Goal: Transaction & Acquisition: Purchase product/service

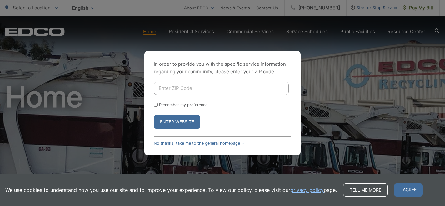
click at [180, 84] on input "Enter ZIP Code" at bounding box center [221, 88] width 135 height 13
type input "92084"
click at [190, 118] on button "Enter Website" at bounding box center [177, 121] width 47 height 14
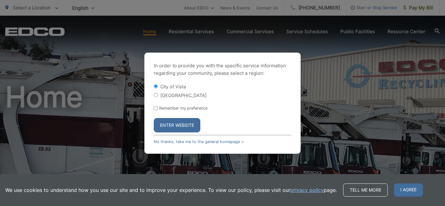
click at [185, 124] on button "Enter Website" at bounding box center [177, 125] width 47 height 14
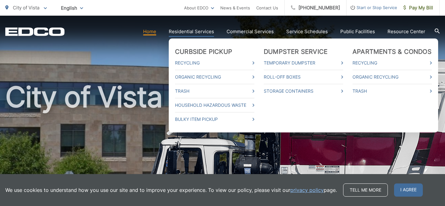
click at [200, 31] on link "Residential Services" at bounding box center [191, 32] width 45 height 8
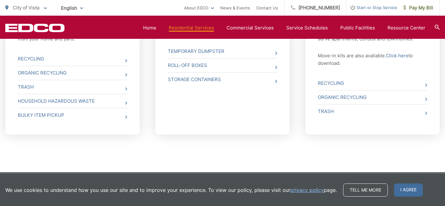
scroll to position [317, 0]
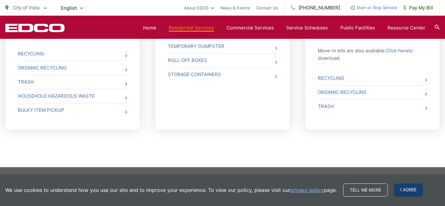
click at [404, 188] on span "I agree" at bounding box center [408, 189] width 29 height 13
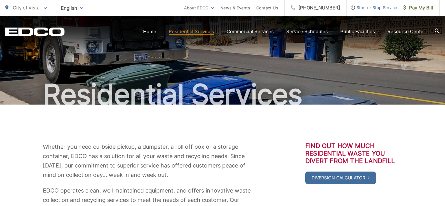
scroll to position [0, 0]
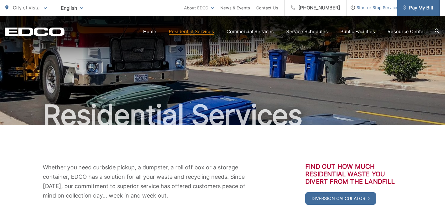
click at [418, 8] on span "Pay My Bill" at bounding box center [419, 8] width 30 height 8
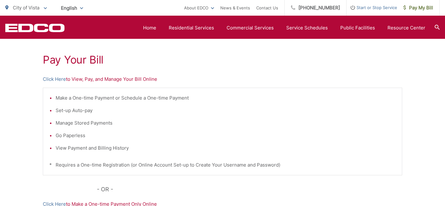
scroll to position [106, 0]
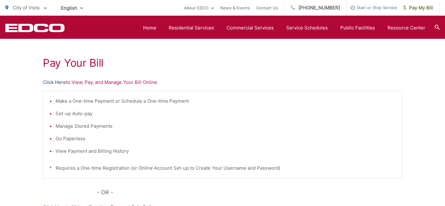
click at [61, 84] on link "Click Here" at bounding box center [54, 83] width 23 height 8
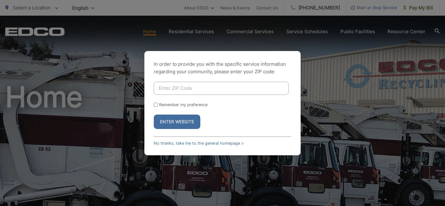
click at [205, 88] on input "Enter ZIP Code" at bounding box center [221, 88] width 135 height 13
type input "92084"
click at [186, 121] on button "Enter Website" at bounding box center [177, 121] width 47 height 14
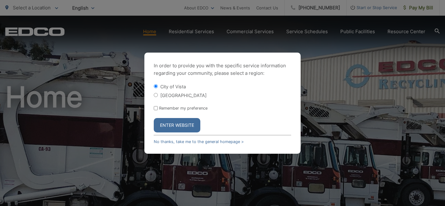
click at [154, 94] on input "[GEOGRAPHIC_DATA]" at bounding box center [156, 95] width 4 height 4
radio input "true"
click at [175, 128] on button "Enter Website" at bounding box center [177, 125] width 47 height 14
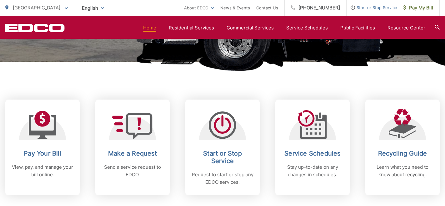
scroll to position [226, 0]
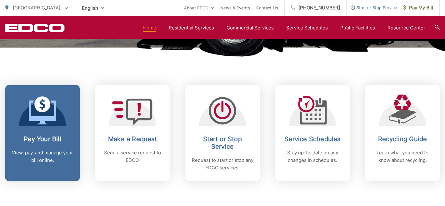
click at [59, 117] on div at bounding box center [42, 109] width 47 height 31
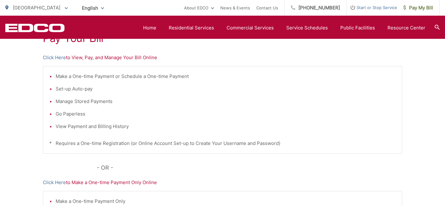
scroll to position [133, 0]
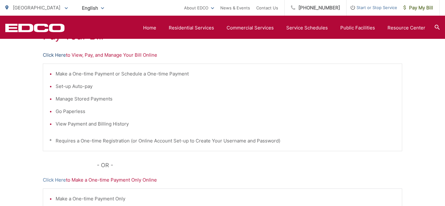
click at [60, 54] on link "Click Here" at bounding box center [54, 55] width 23 height 8
click at [23, 66] on div "Pay Your [PERSON_NAME] Here to View, Pay, and Manage Your Bill Online Make a On…" at bounding box center [222, 132] width 445 height 281
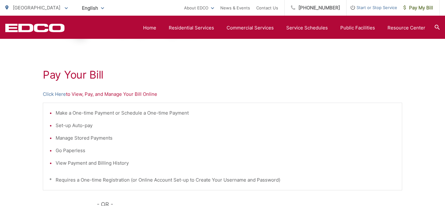
scroll to position [93, 0]
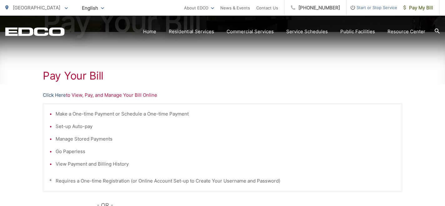
click at [59, 94] on link "Click Here" at bounding box center [54, 95] width 23 height 8
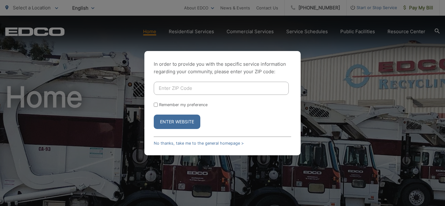
click at [183, 88] on input "Enter ZIP Code" at bounding box center [221, 88] width 135 height 13
type input "92084"
click at [183, 122] on button "Enter Website" at bounding box center [177, 121] width 47 height 14
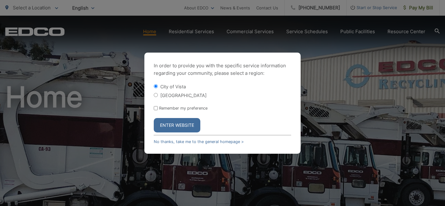
click at [156, 95] on input "[GEOGRAPHIC_DATA]" at bounding box center [156, 95] width 4 height 4
radio input "true"
click at [179, 130] on button "Enter Website" at bounding box center [177, 125] width 47 height 14
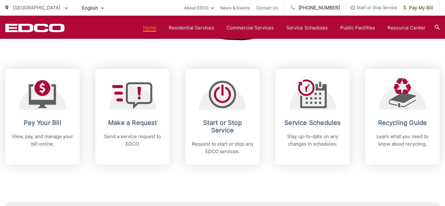
scroll to position [246, 0]
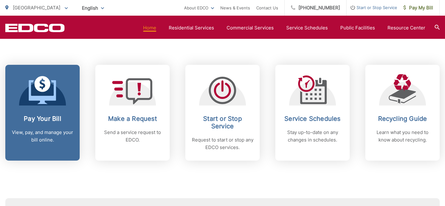
click at [51, 116] on h2 "Pay Your Bill" at bounding box center [43, 119] width 62 height 8
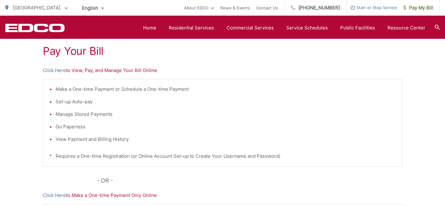
scroll to position [116, 0]
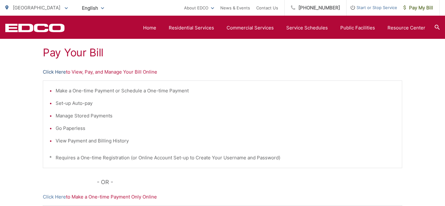
click at [60, 73] on link "Click Here" at bounding box center [54, 72] width 23 height 8
